Goal: Find specific page/section: Find specific page/section

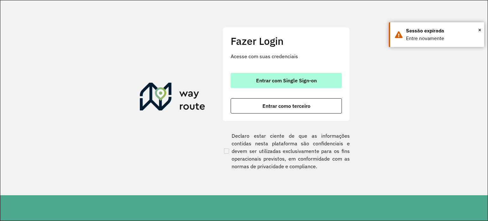
click at [277, 85] on button "Entrar com Single Sign-on" at bounding box center [286, 80] width 111 height 15
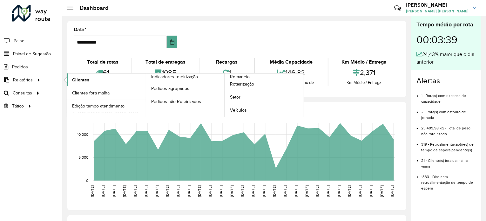
click at [84, 80] on span "Clientes" at bounding box center [80, 80] width 17 height 7
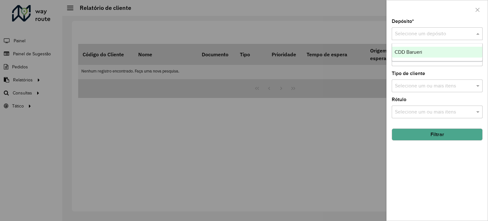
click at [457, 29] on div "Selecione um depósito" at bounding box center [437, 33] width 91 height 13
click at [436, 51] on div "CDD Barueri" at bounding box center [437, 52] width 90 height 11
click at [444, 59] on input "text" at bounding box center [433, 60] width 81 height 8
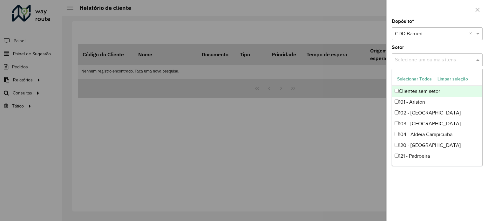
click at [443, 48] on div "Setor Selecione um ou mais itens" at bounding box center [437, 55] width 91 height 21
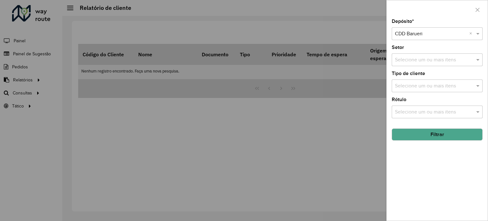
click at [448, 83] on input "text" at bounding box center [433, 86] width 81 height 8
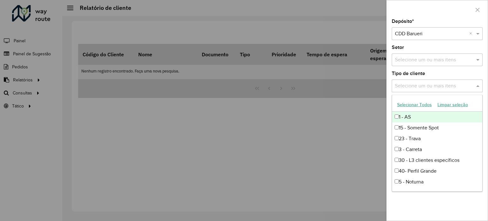
click at [446, 75] on div "Tipo de cliente Selecione um ou mais itens" at bounding box center [437, 81] width 91 height 21
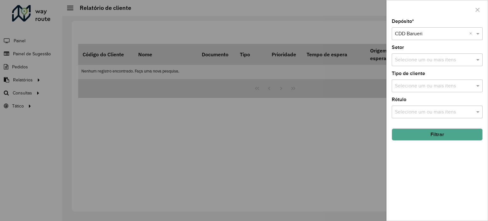
click at [434, 110] on input "text" at bounding box center [433, 112] width 81 height 8
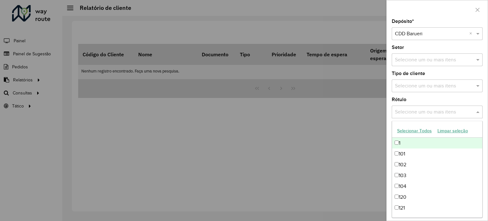
click at [426, 99] on div "Rótulo Selecione um ou mais itens" at bounding box center [437, 107] width 91 height 21
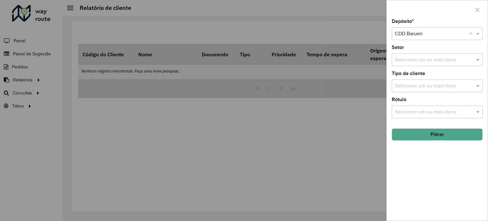
click at [435, 134] on button "Filtrar" at bounding box center [437, 134] width 91 height 12
